Goal: Task Accomplishment & Management: Use online tool/utility

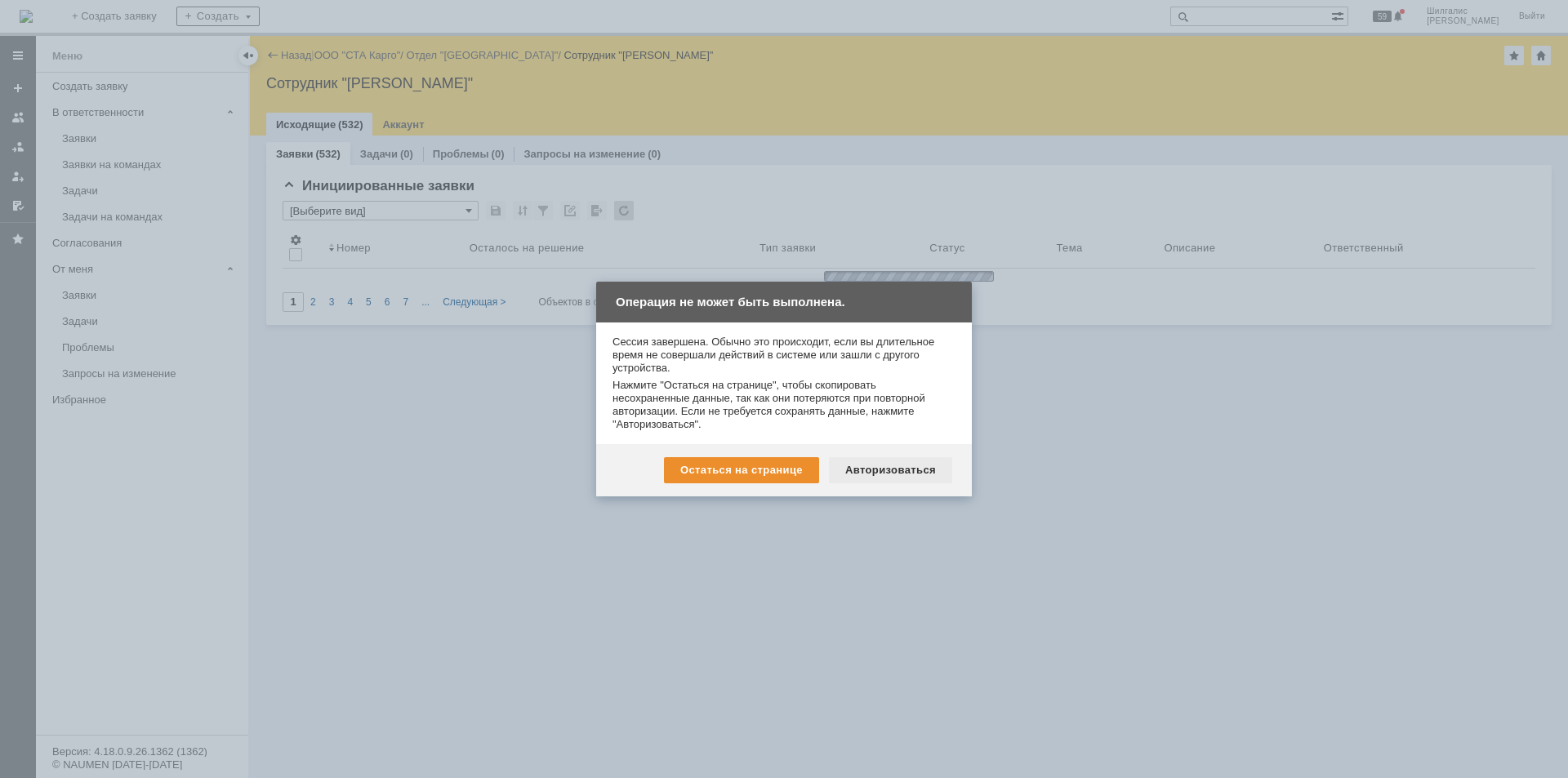
click at [875, 468] on div "Авторизоваться" at bounding box center [890, 470] width 123 height 27
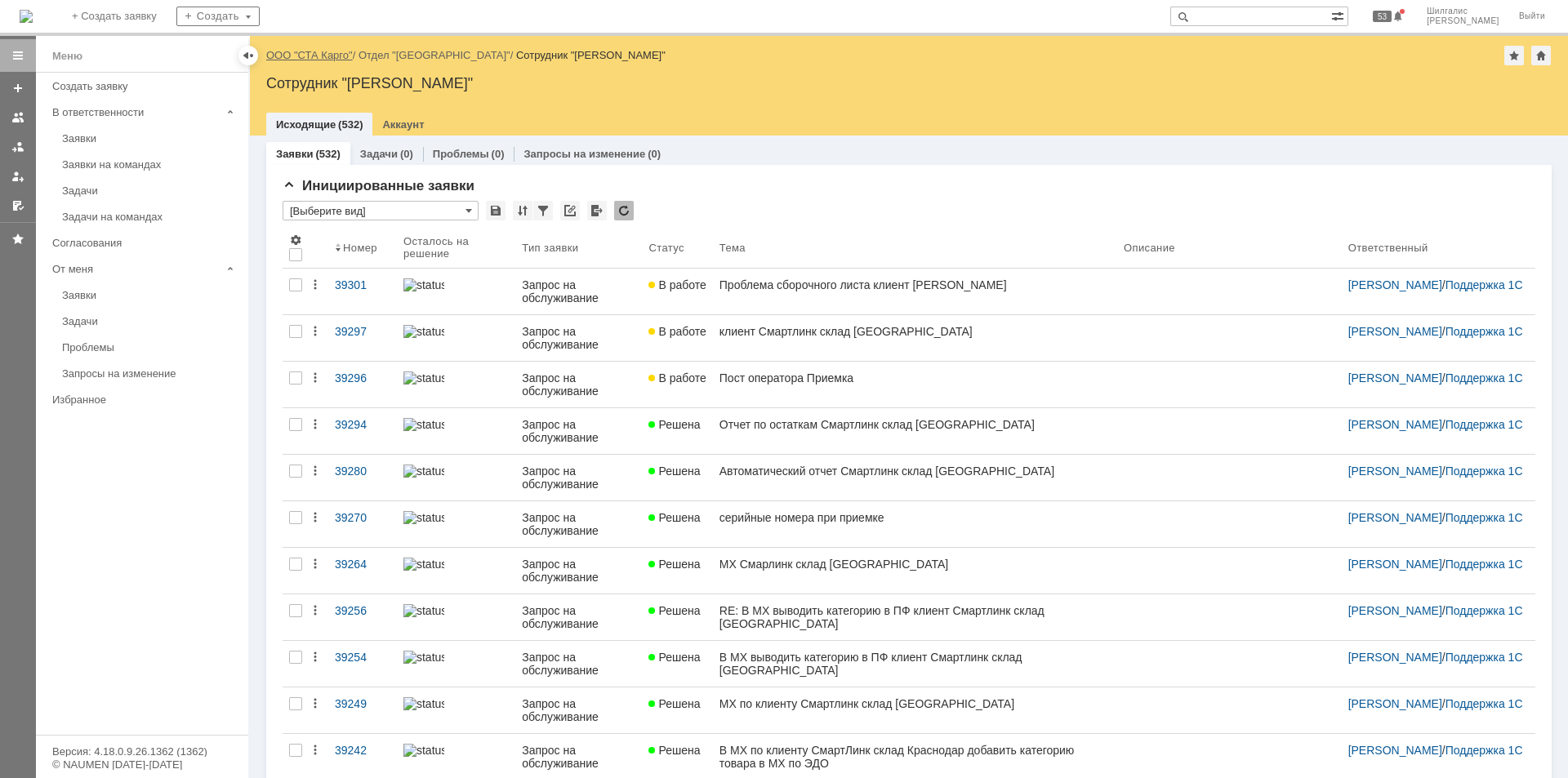
click at [303, 53] on link "ООО "СТА Карго"" at bounding box center [310, 55] width 87 height 12
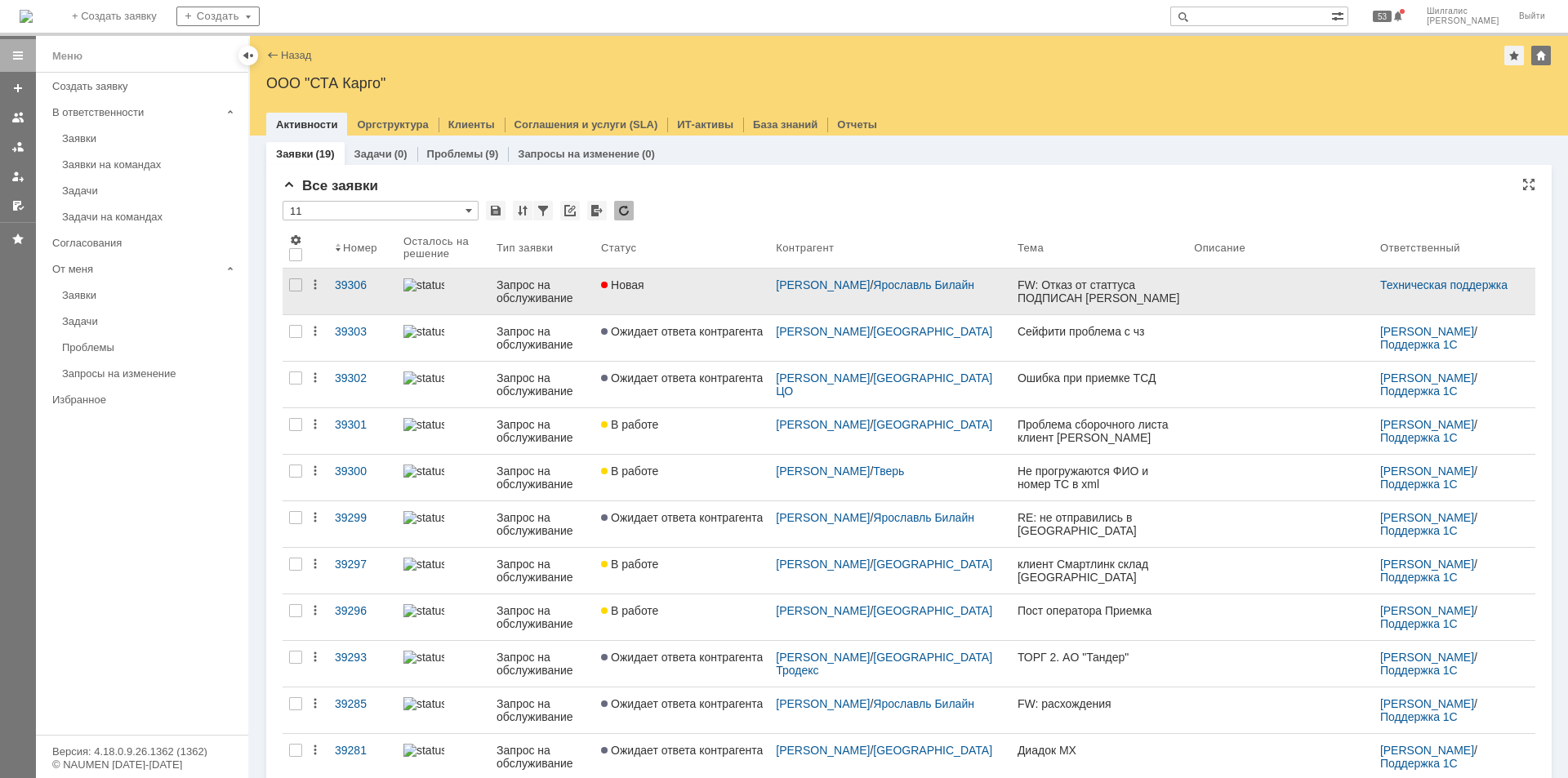
click at [697, 290] on div "Новая" at bounding box center [682, 285] width 162 height 13
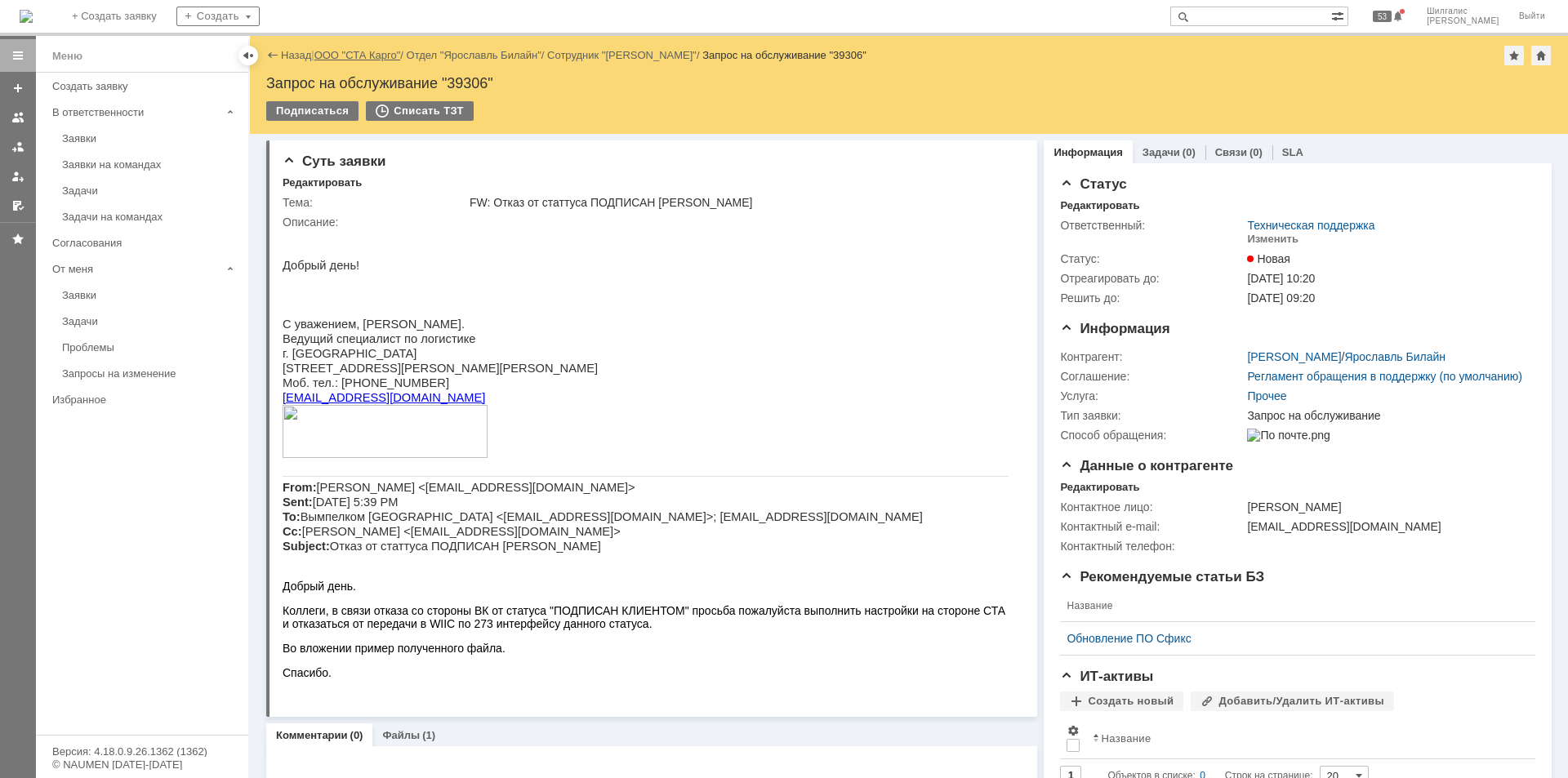
click at [359, 57] on link "ООО "СТА Карго"" at bounding box center [357, 55] width 87 height 12
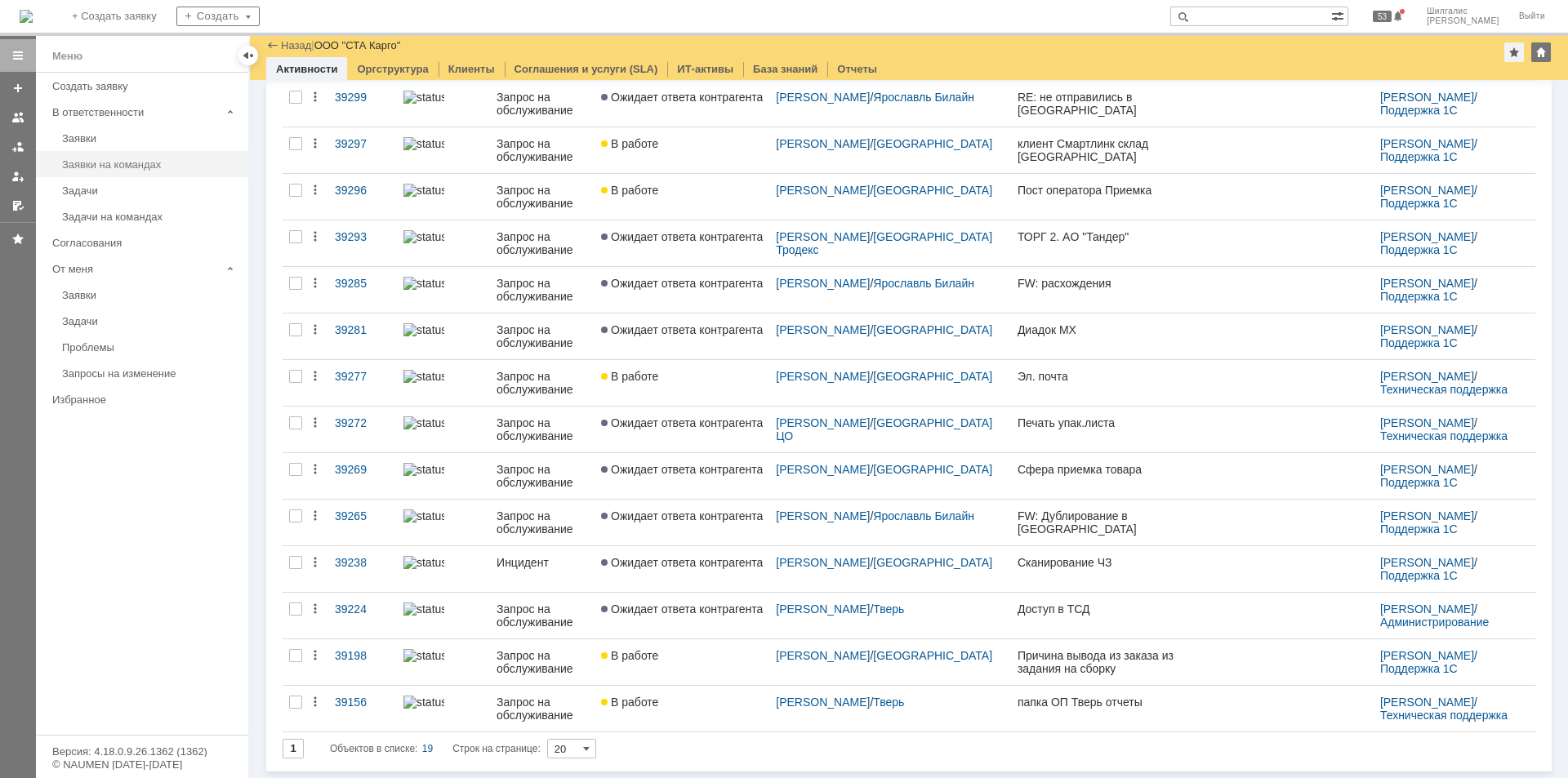
click at [137, 156] on link "Заявки на командах" at bounding box center [150, 164] width 189 height 26
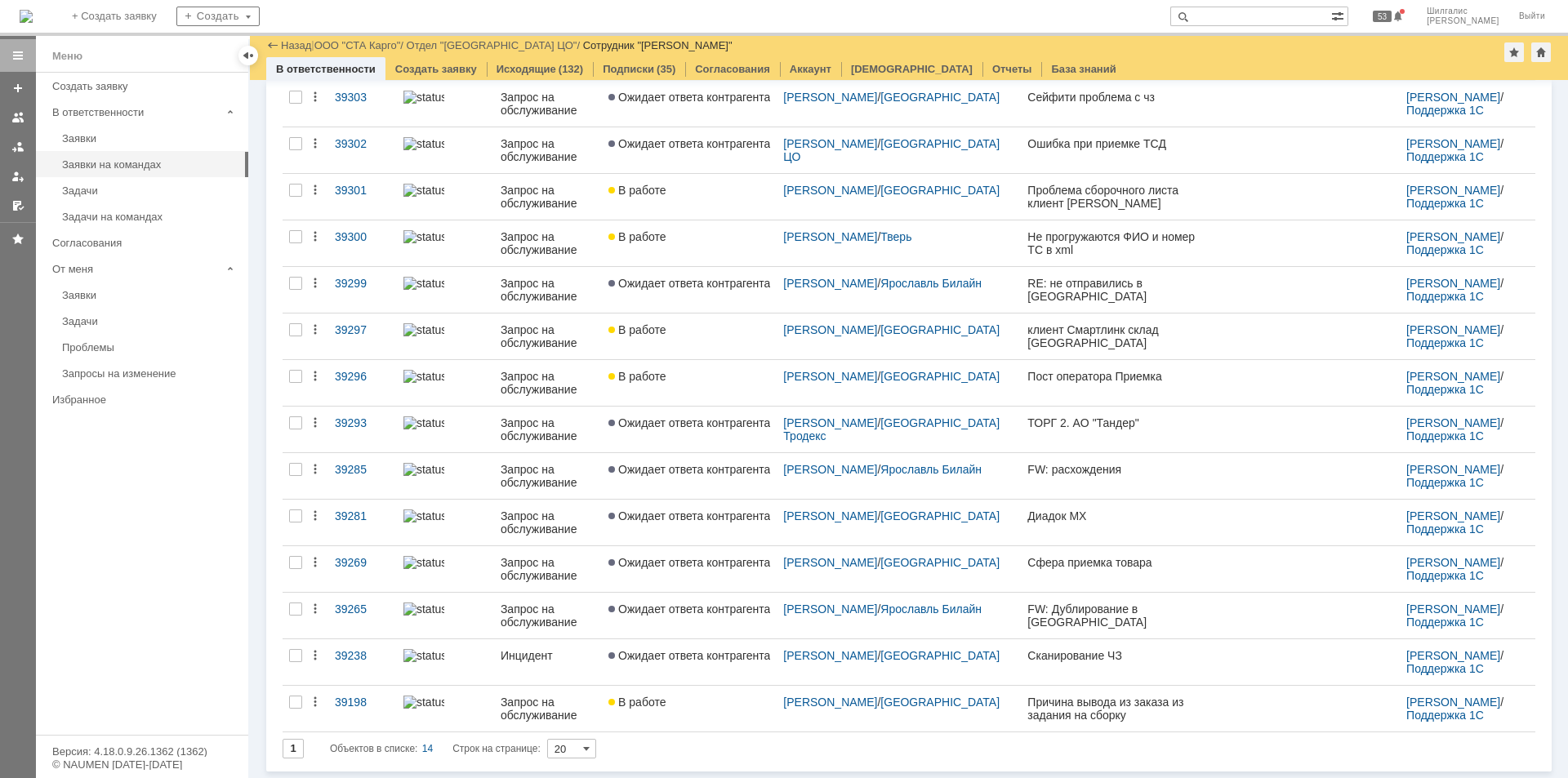
scroll to position [133, 0]
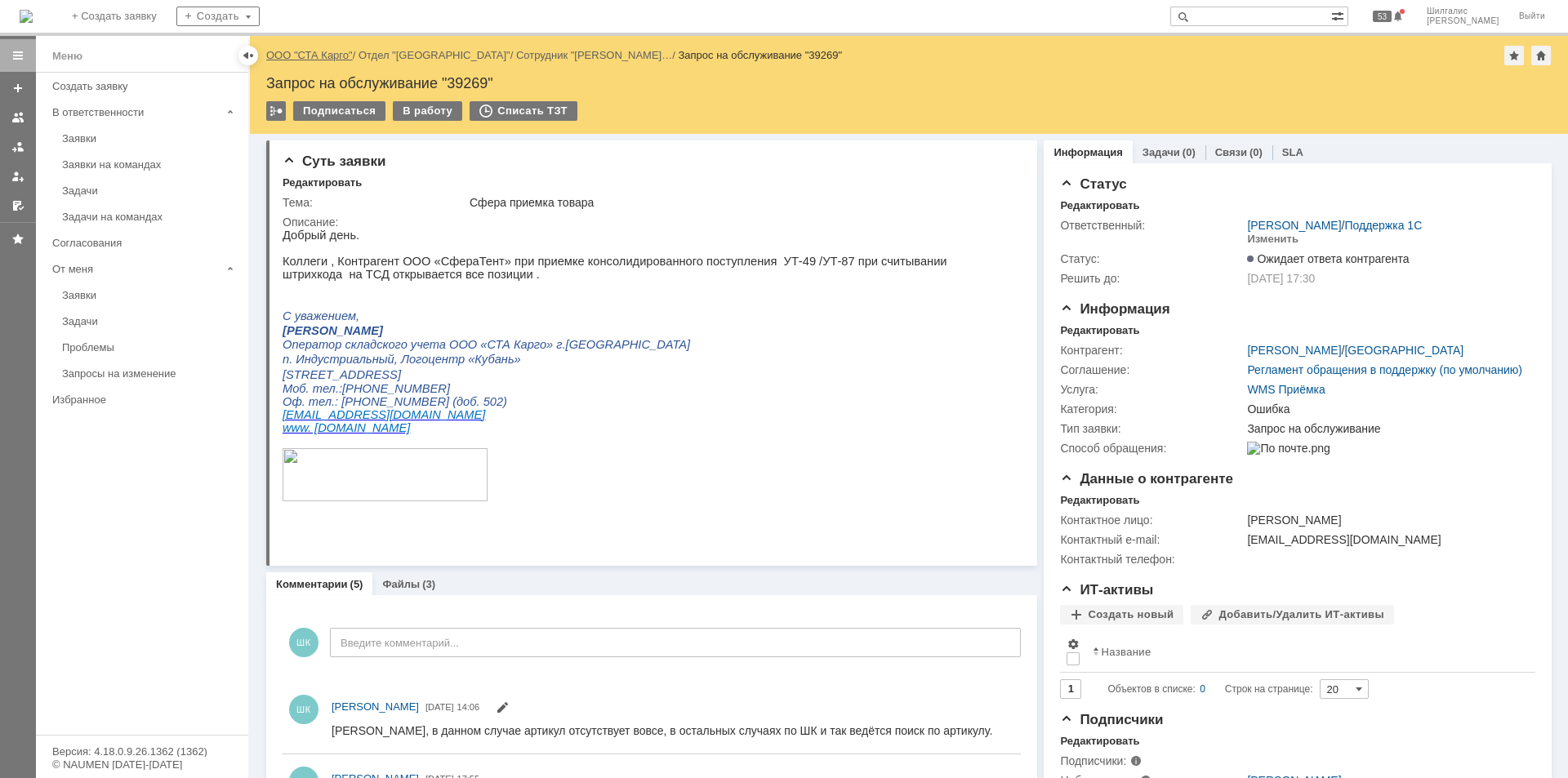
click at [319, 56] on link "ООО "СТА Карго"" at bounding box center [310, 55] width 87 height 12
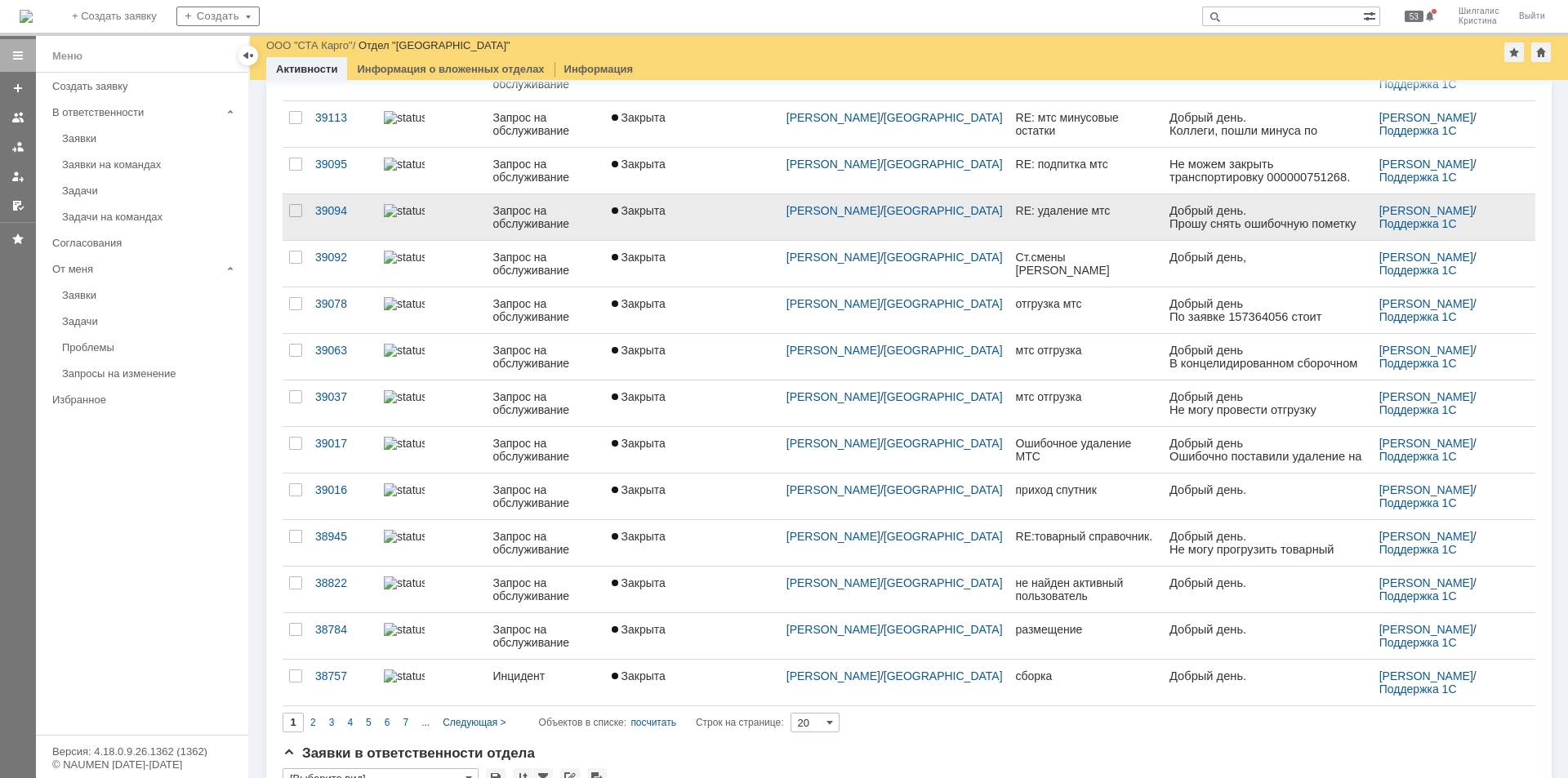
scroll to position [490, 0]
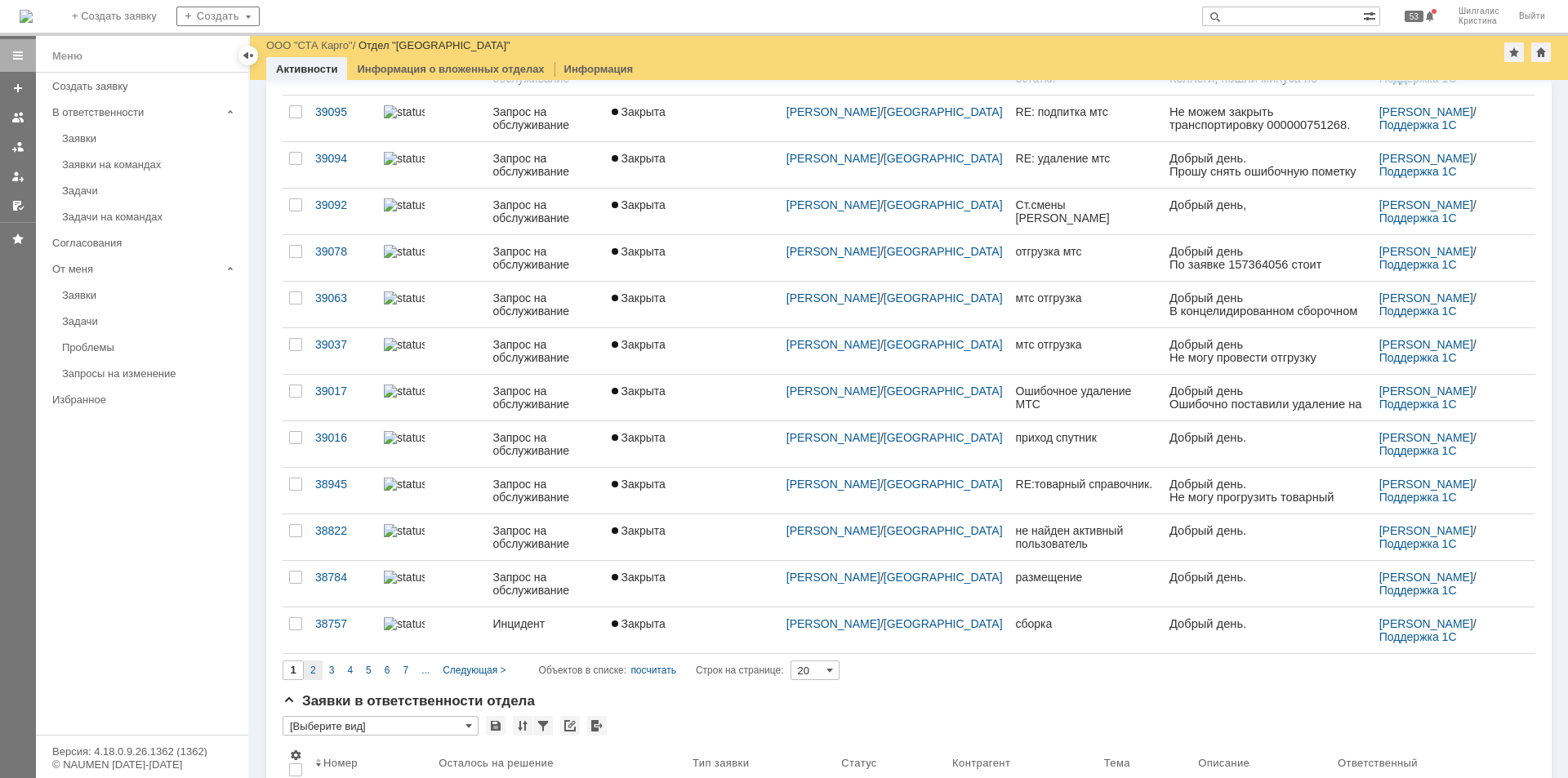
click at [310, 671] on span "2" at bounding box center [313, 670] width 5 height 11
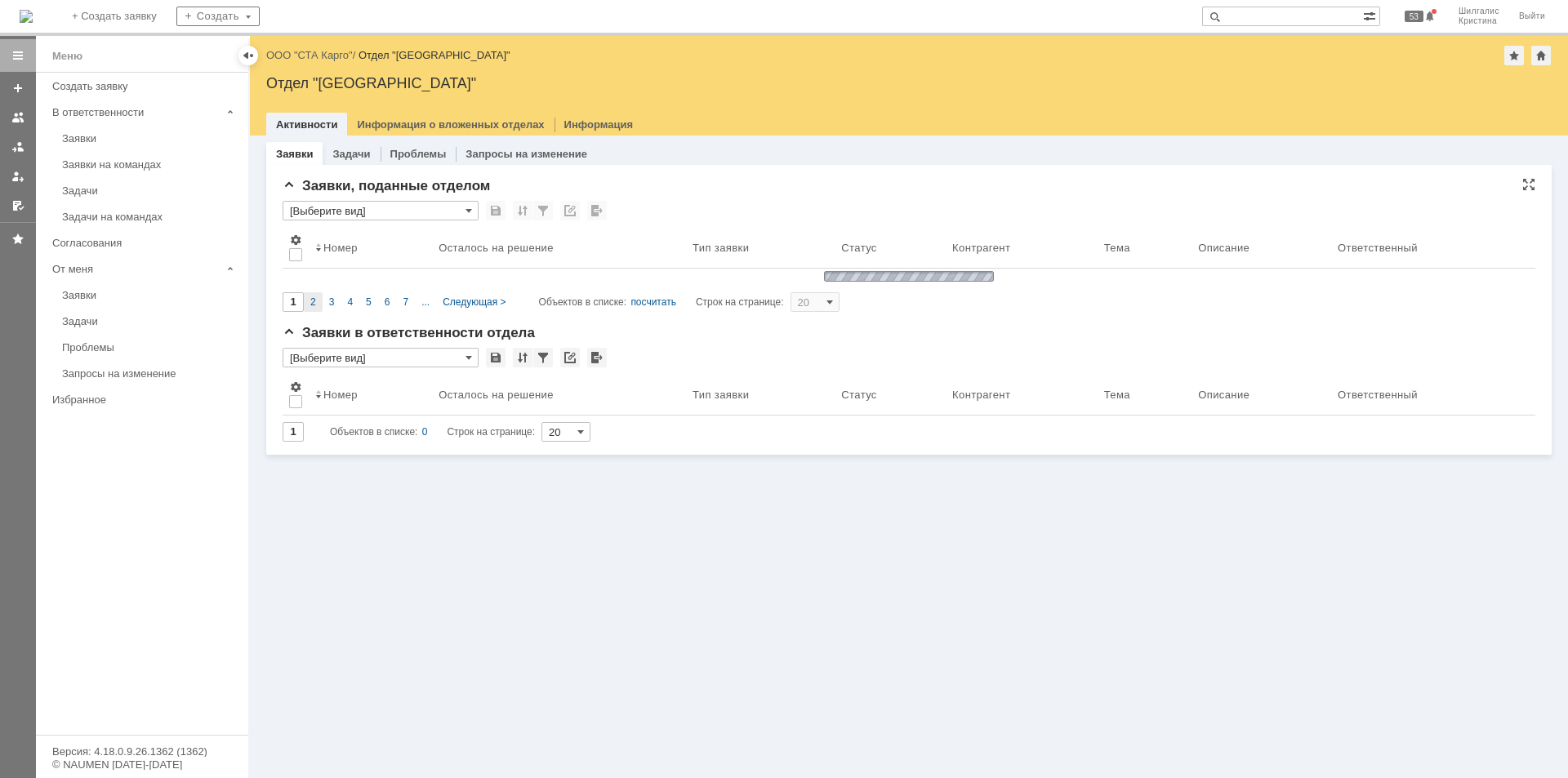
scroll to position [0, 0]
type input "2"
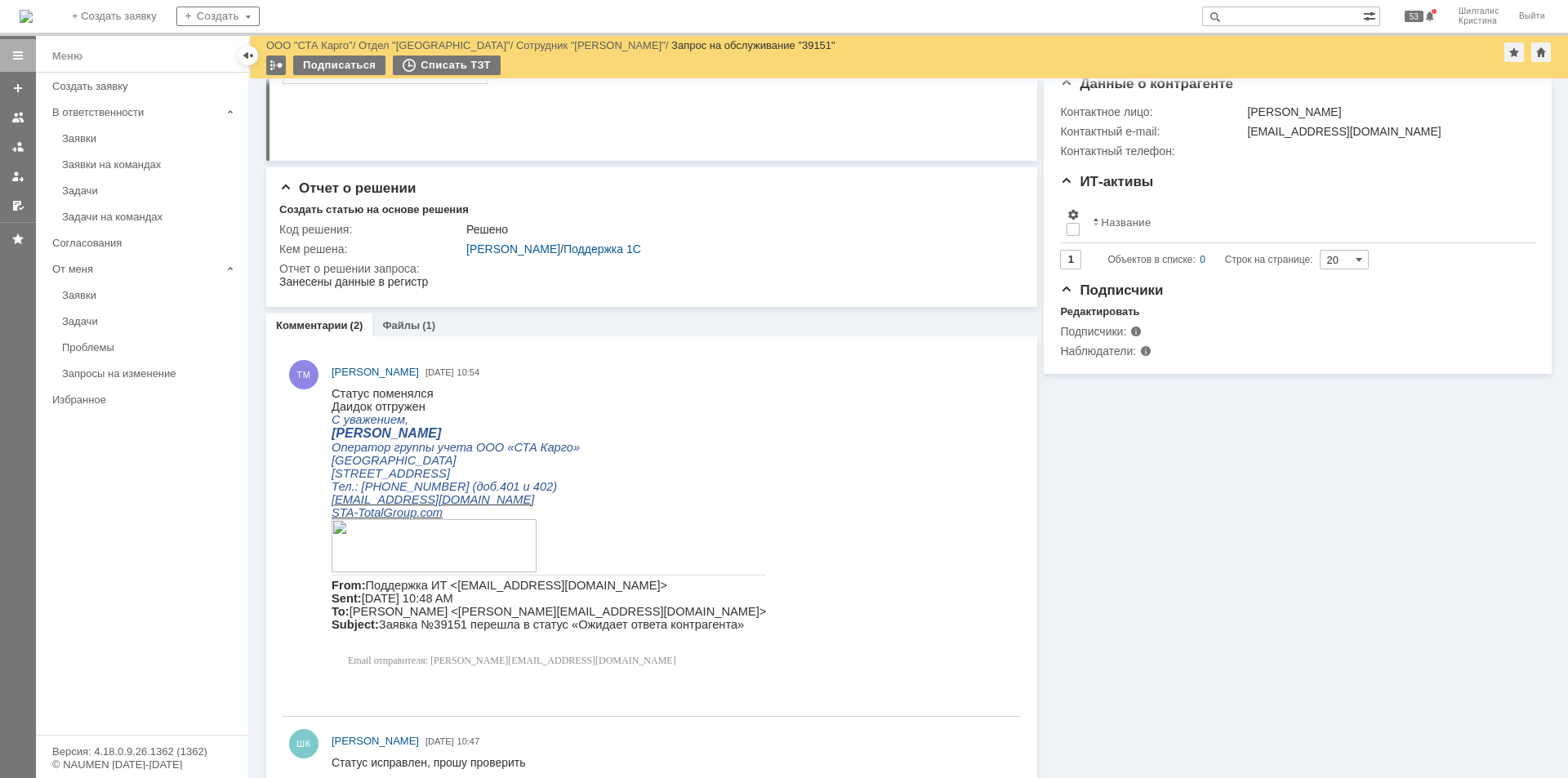
scroll to position [355, 0]
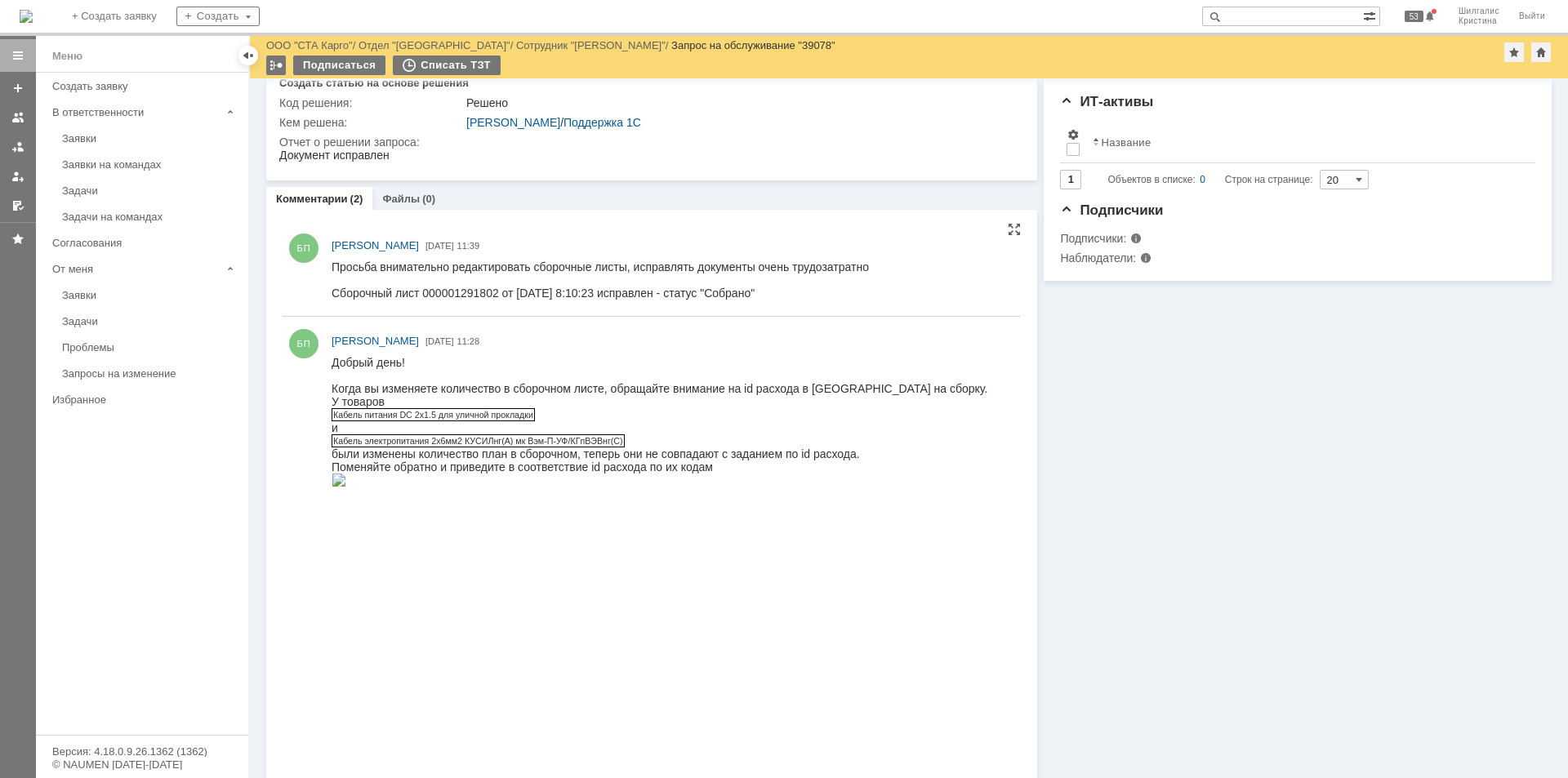
scroll to position [408, 0]
